Goal: Task Accomplishment & Management: Use online tool/utility

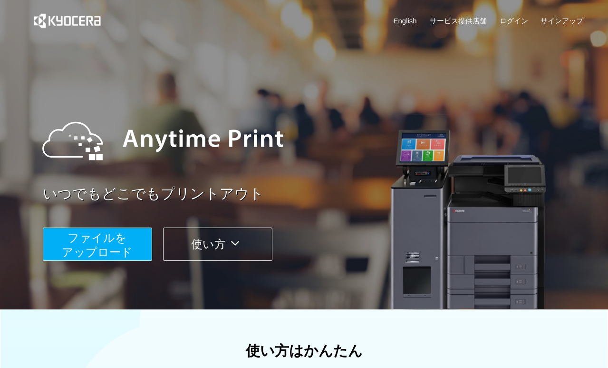
click at [114, 241] on span "ファイルを ​​アップロード" at bounding box center [97, 244] width 71 height 27
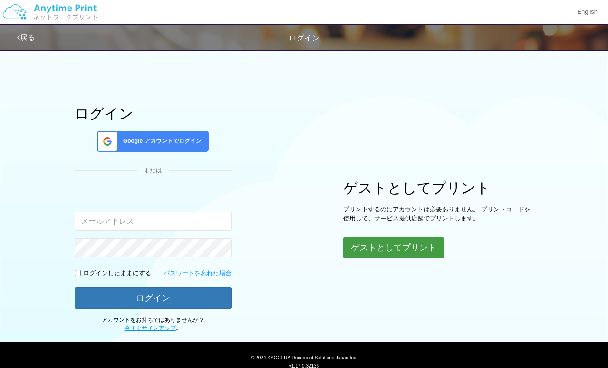
click at [373, 245] on button "ゲストとしてプリント" at bounding box center [393, 247] width 101 height 21
click at [365, 245] on button "ゲストとしてプリント" at bounding box center [393, 247] width 101 height 21
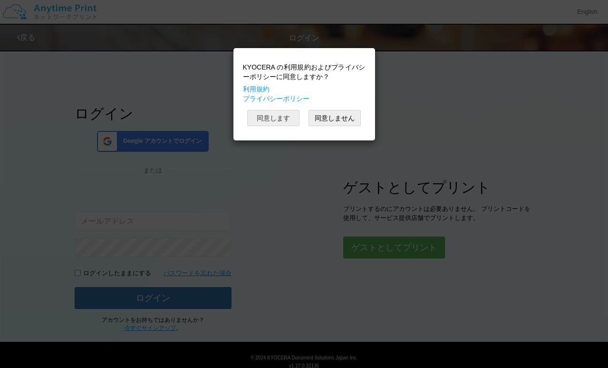
click at [267, 124] on button "同意します" at bounding box center [273, 118] width 52 height 16
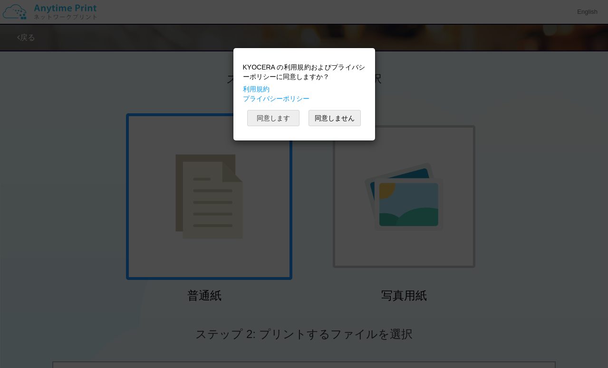
click at [281, 121] on button "同意します" at bounding box center [273, 118] width 52 height 16
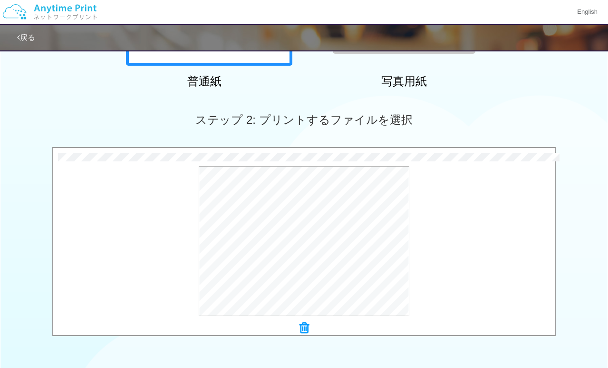
scroll to position [254, 0]
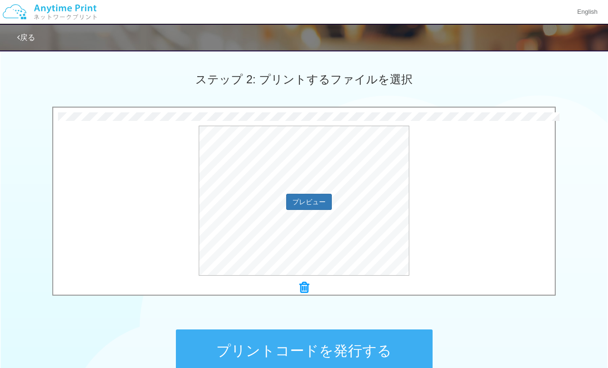
click at [426, 218] on div "プレビュー" at bounding box center [304, 201] width 502 height 150
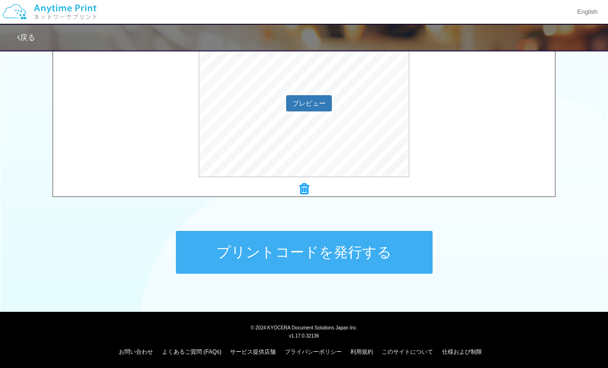
scroll to position [356, 0]
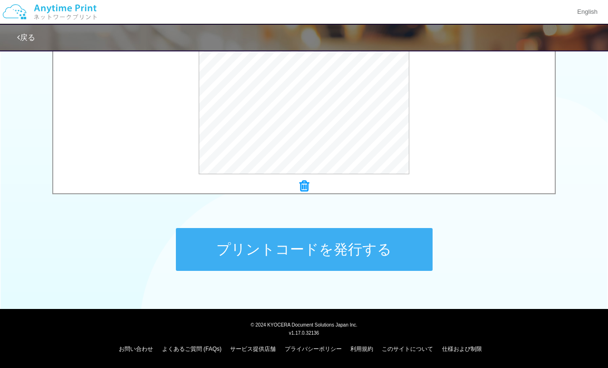
click at [295, 243] on button "プリントコードを発行する" at bounding box center [304, 249] width 257 height 43
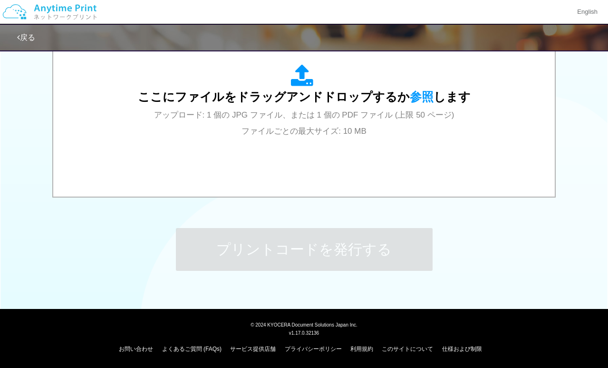
scroll to position [0, 0]
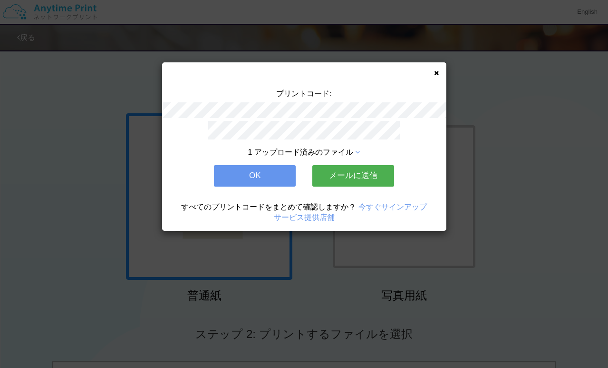
click at [346, 176] on button "メールに送信" at bounding box center [353, 175] width 82 height 21
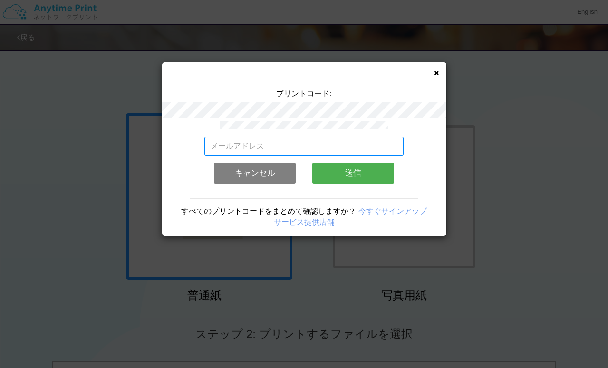
click at [301, 148] on input "email" at bounding box center [303, 145] width 199 height 19
type input "8."
click at [436, 71] on icon at bounding box center [436, 73] width 5 height 6
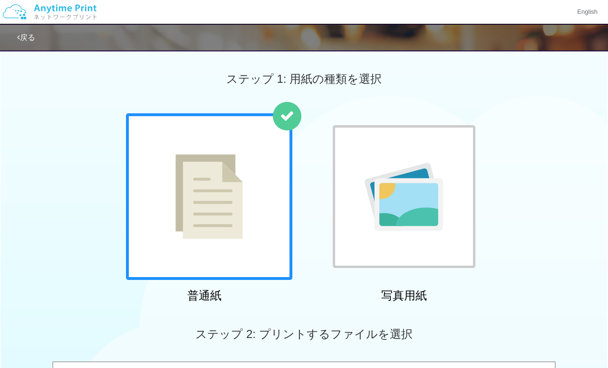
click at [39, 41] on div "戻る" at bounding box center [302, 38] width 571 height 26
click at [27, 39] on link "戻る" at bounding box center [26, 37] width 18 height 8
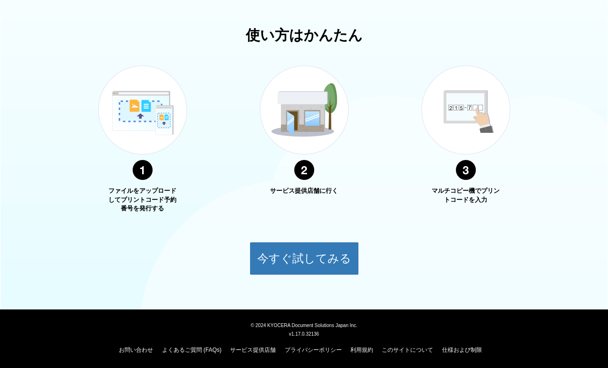
scroll to position [316, 0]
